Goal: Use online tool/utility: Utilize a website feature to perform a specific function

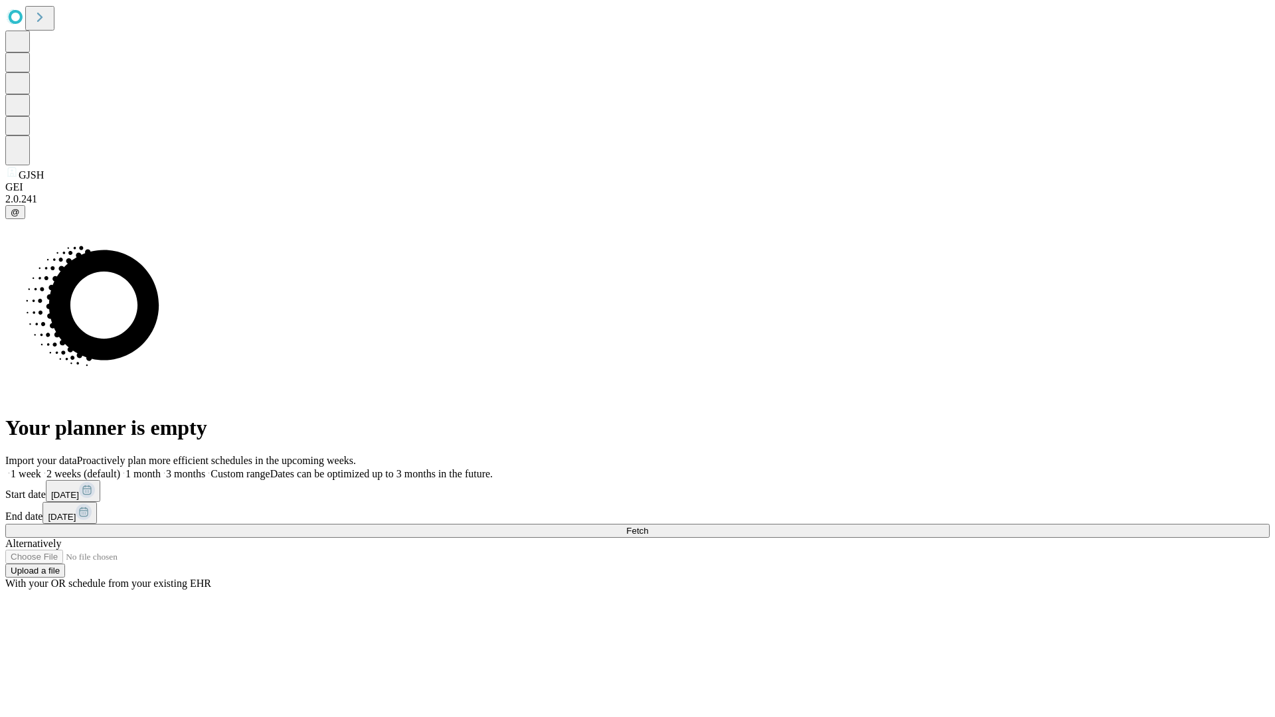
click at [648, 526] on span "Fetch" at bounding box center [637, 531] width 22 height 10
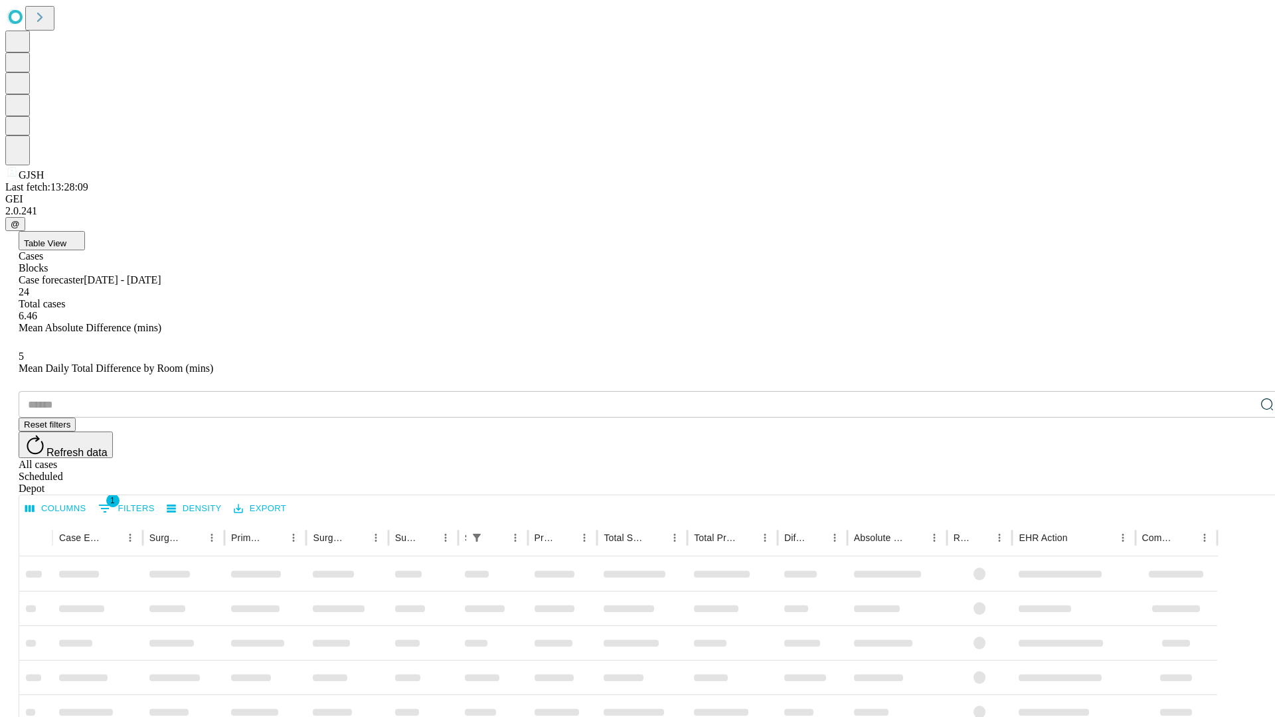
click at [66, 238] on span "Table View" at bounding box center [45, 243] width 42 height 10
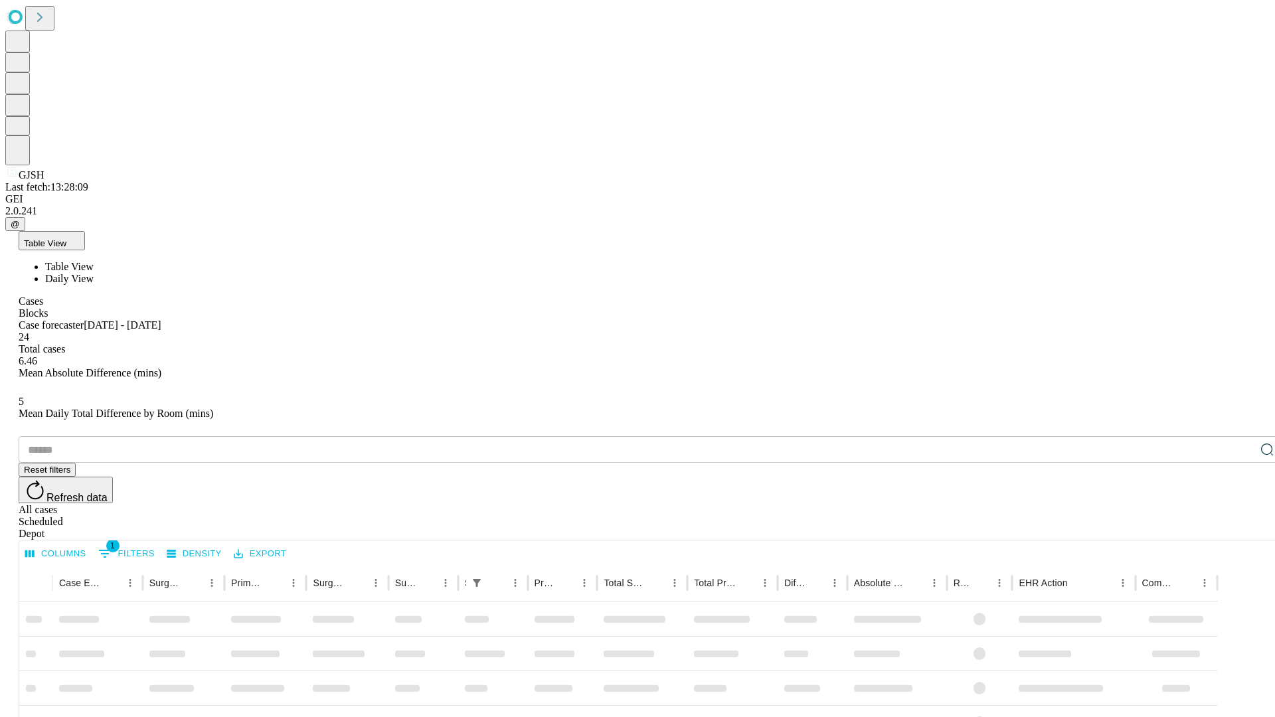
click at [94, 273] on span "Daily View" at bounding box center [69, 278] width 48 height 11
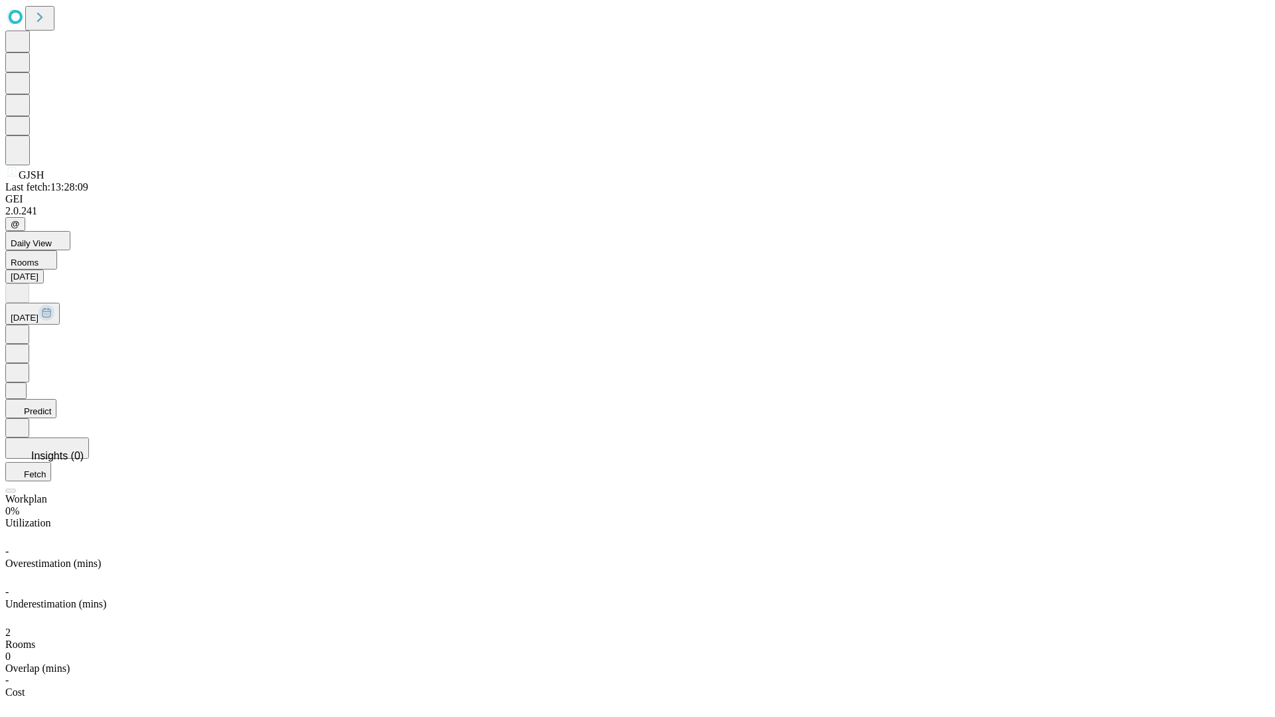
click at [56, 399] on button "Predict" at bounding box center [30, 408] width 51 height 19
